Goal: Ask a question

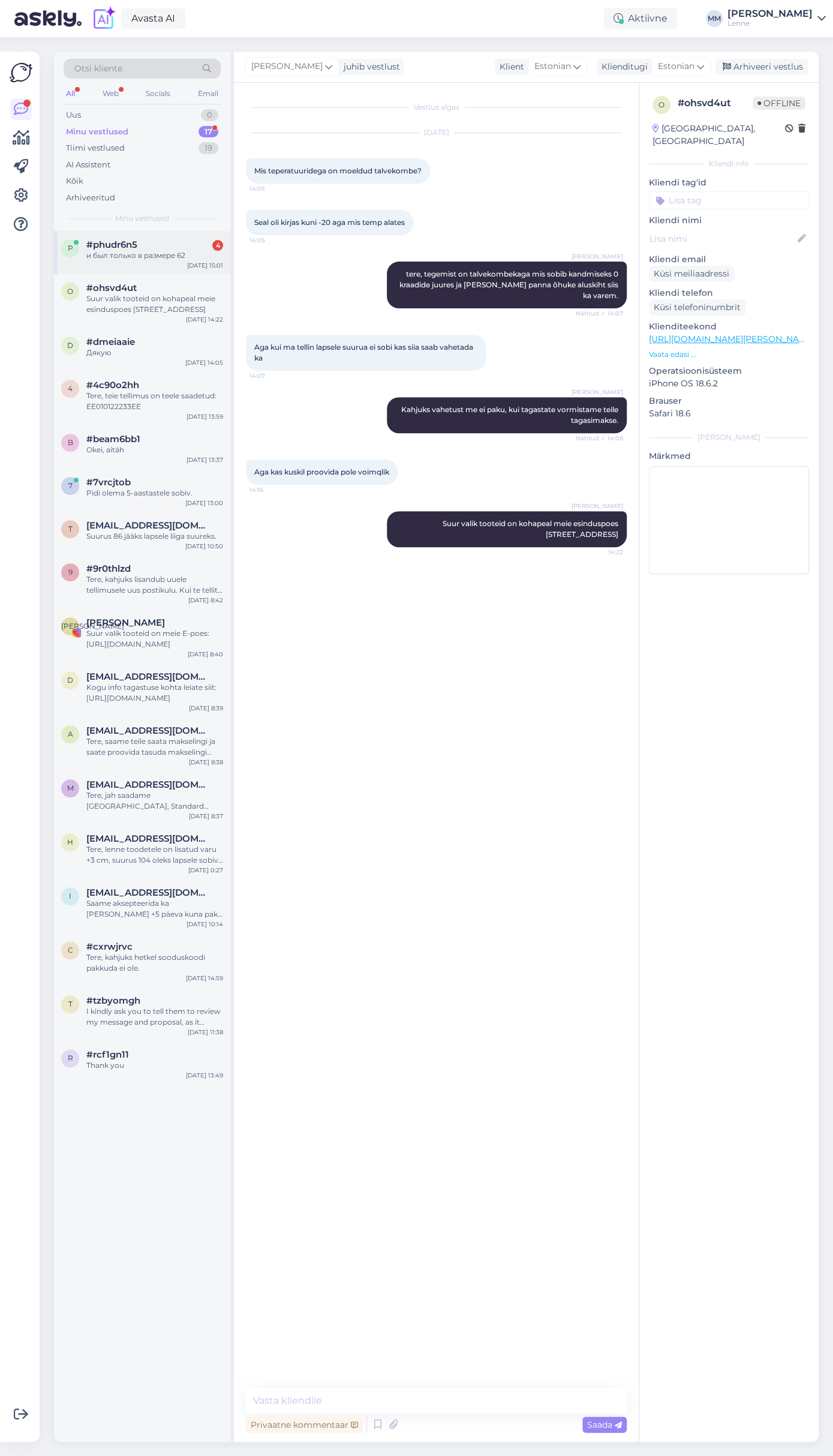
click at [175, 256] on div "и был только в размере 62" at bounding box center [155, 255] width 137 height 11
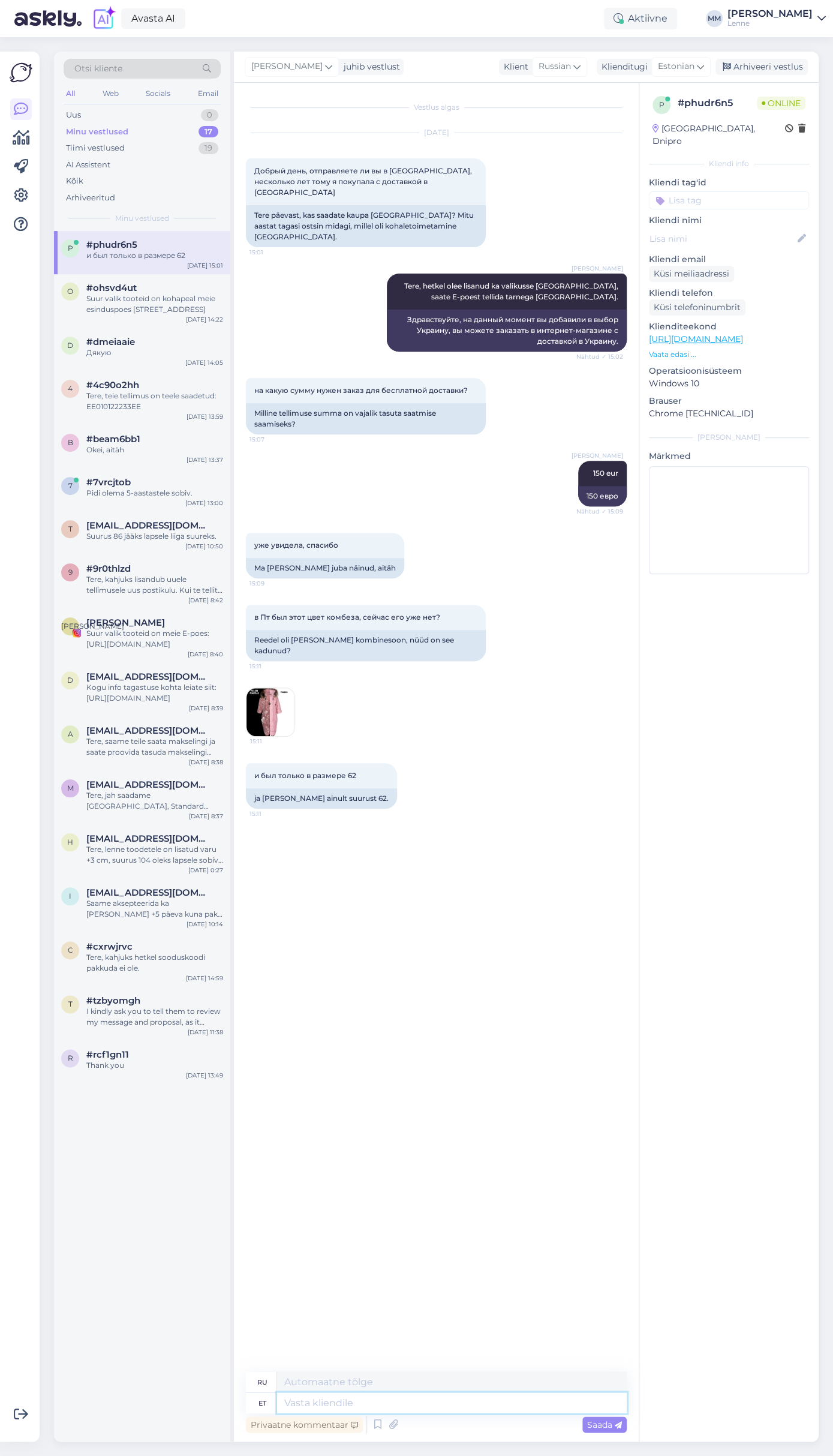
click at [372, 1404] on textarea at bounding box center [452, 1402] width 350 height 20
type textarea "palun t"
type textarea "пожалуйста"
type textarea "palun täpsustage k"
type textarea "пожалуйста, уточните"
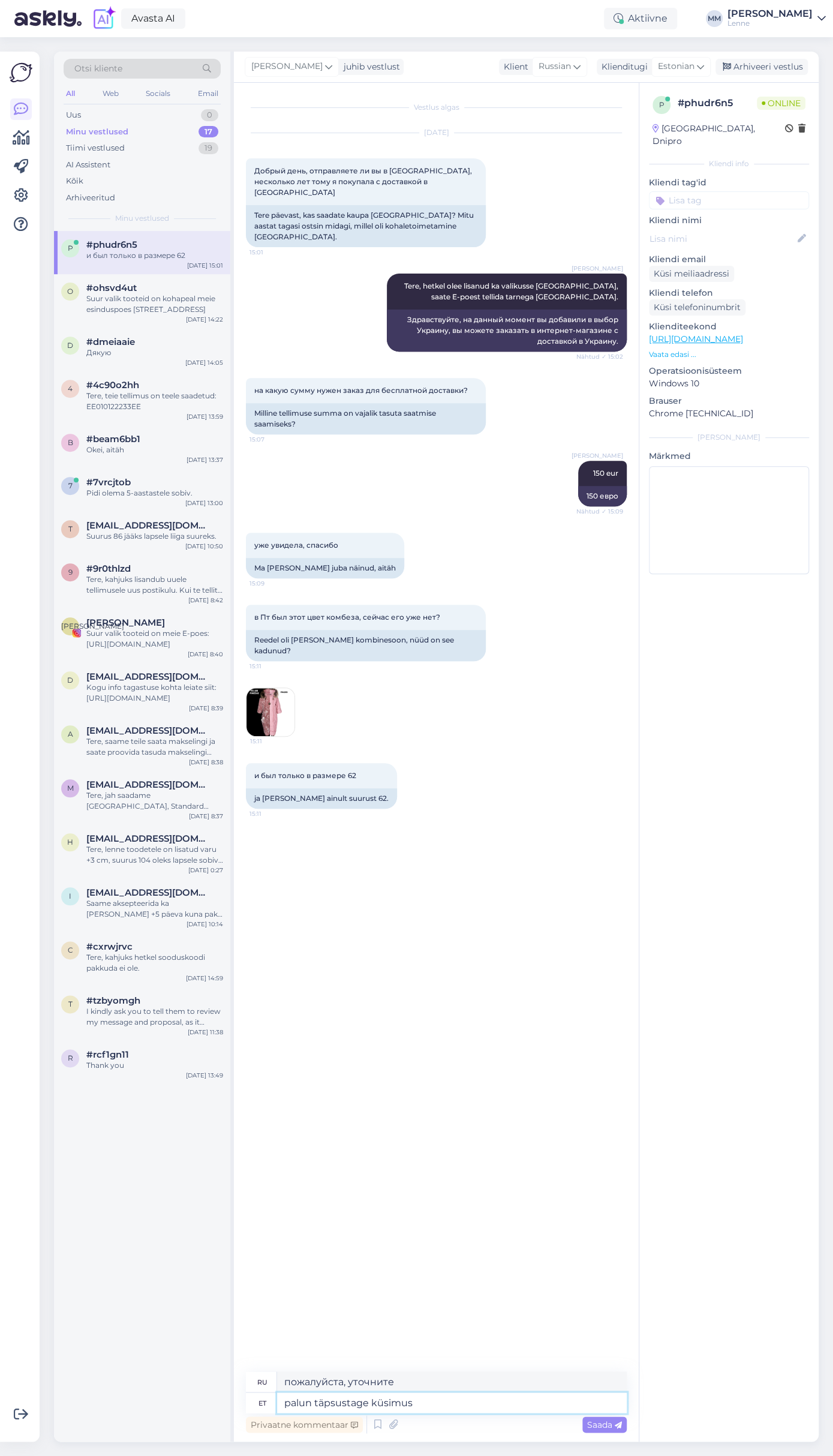
type textarea "palun täpsustage küsimust"
type textarea "пожалуйста, уточните вопрос"
type textarea "Antud"
type textarea "Данный"
type textarea "Antud kombinesooni ka"
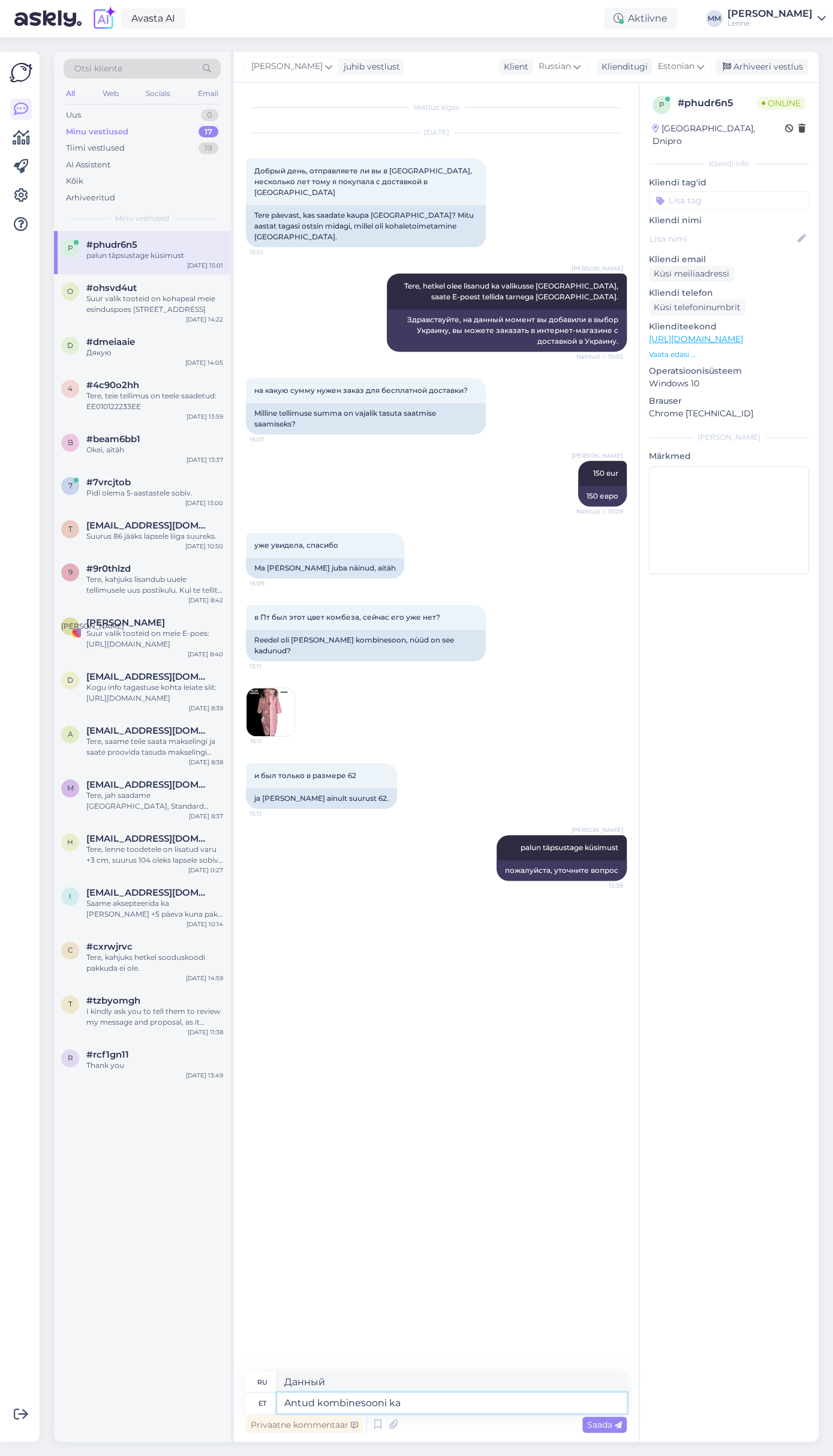
type textarea "Этот комбинезон"
type textarea "Antud kombinesooni kahjuks su"
type textarea "К сожалению, этот комбинезон"
type textarea "Antud kombinesooni kahjuks suuruse 62"
type textarea "К сожалению, этот комбинезон не подошел по размеру."
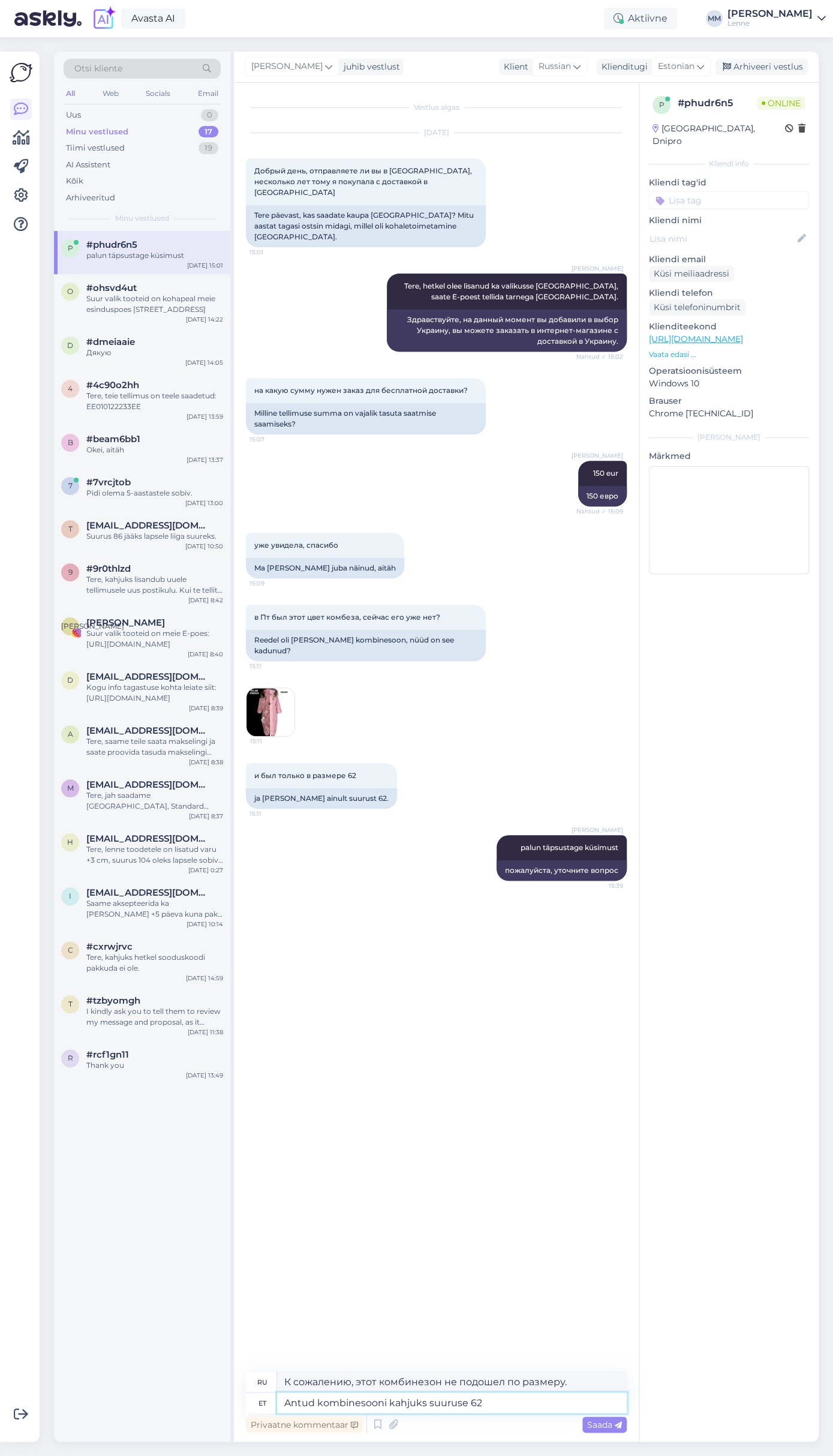
type textarea "Antud kombinesooni kahjuks suuruse 62"
type textarea "К сожалению, этот комбинезон 62 размера."
type textarea "Antud kombinesooni kahjuks suuruse 62 eo"
type textarea "К сожалению, этот комбинезон доступен в 62 размере."
type textarea "Antud kombinesooni kahjuks suuruse 62"
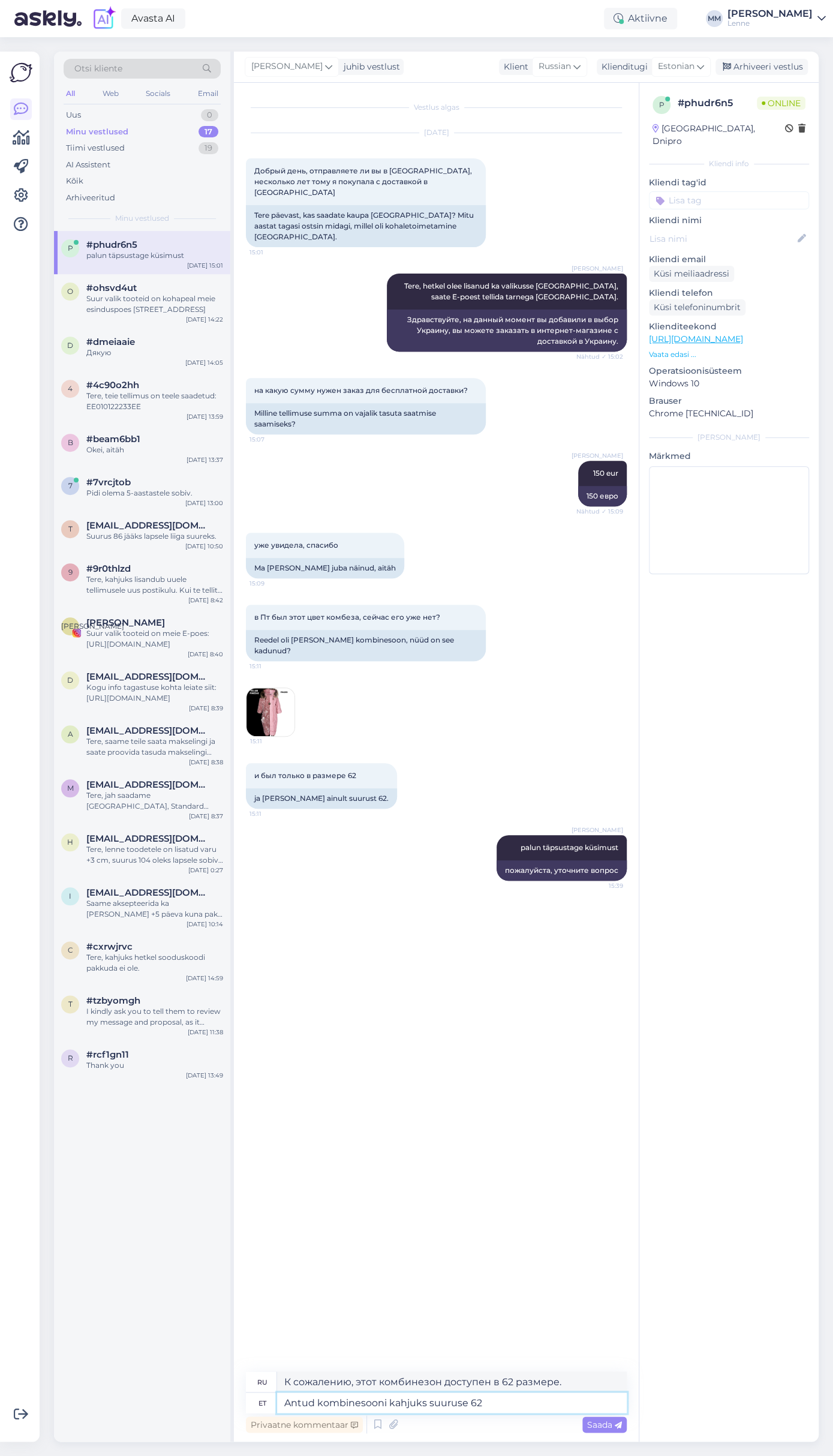
type textarea "К сожалению, этот комбинезон 62-го размера."
type textarea "Antud kombinesooni kahjuks suuruse 62 ei ol"
type textarea "К сожалению, этот комбинезон недоступен в размере 62."
type textarea "Antud kombinesooni kahjuks suuruse 62 ei ole."
